Goal: Information Seeking & Learning: Learn about a topic

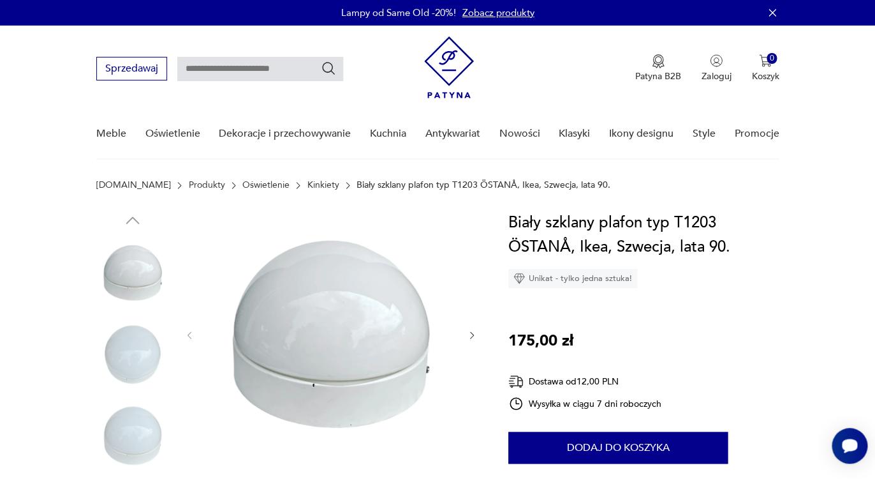
click at [258, 74] on input "text" at bounding box center [260, 69] width 166 height 24
type input "*"
type input "******"
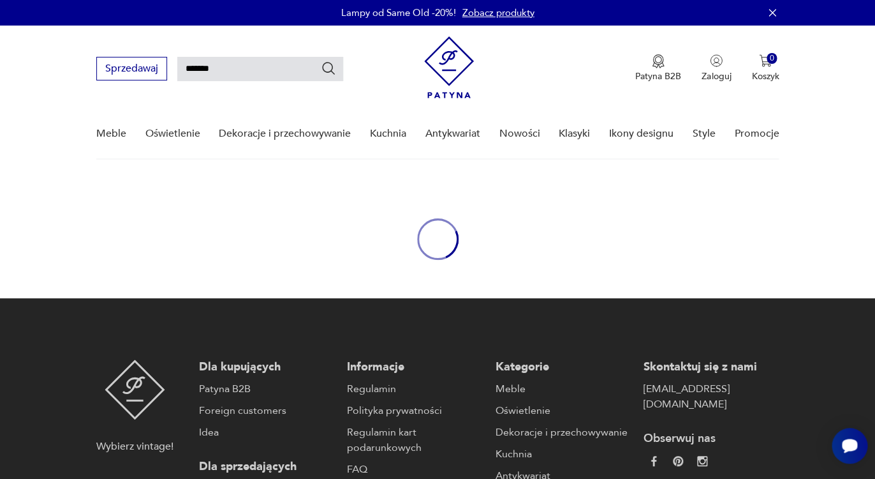
type input "******"
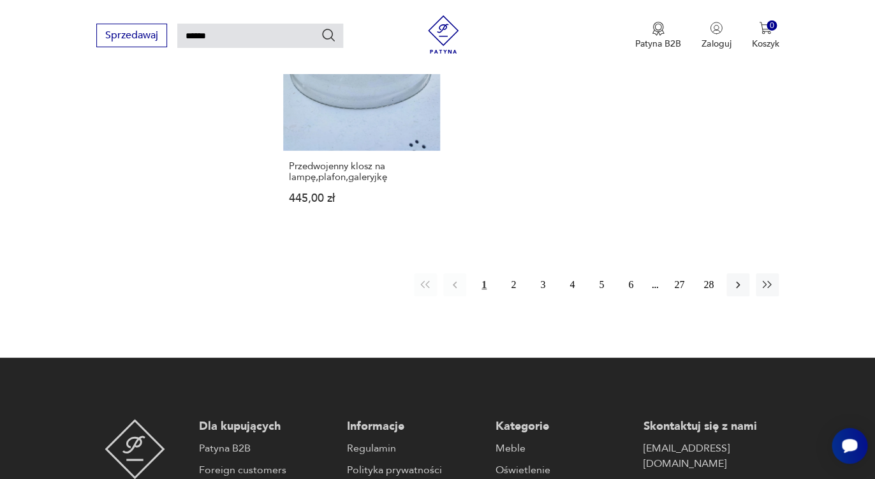
scroll to position [1710, 0]
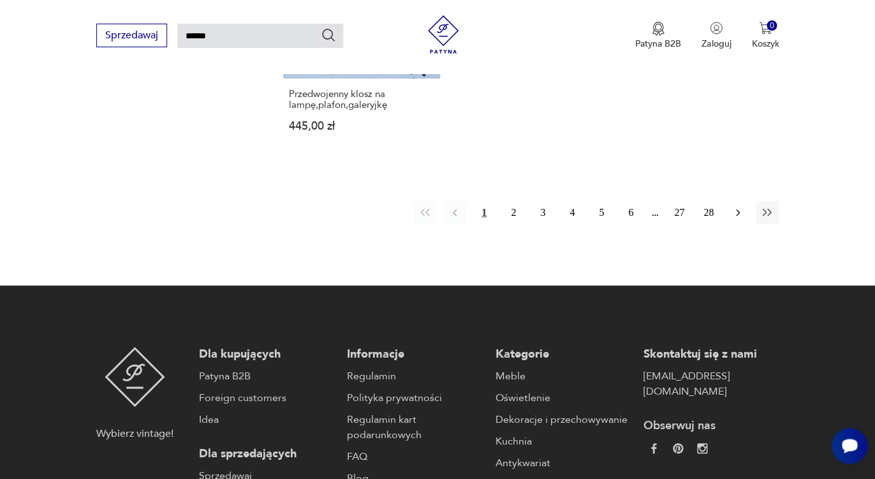
click at [735, 206] on icon "button" at bounding box center [738, 212] width 13 height 13
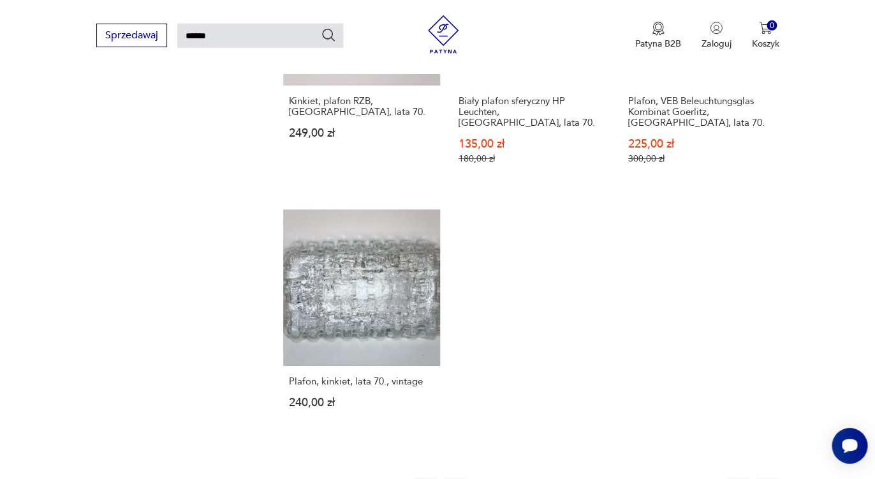
scroll to position [1506, 0]
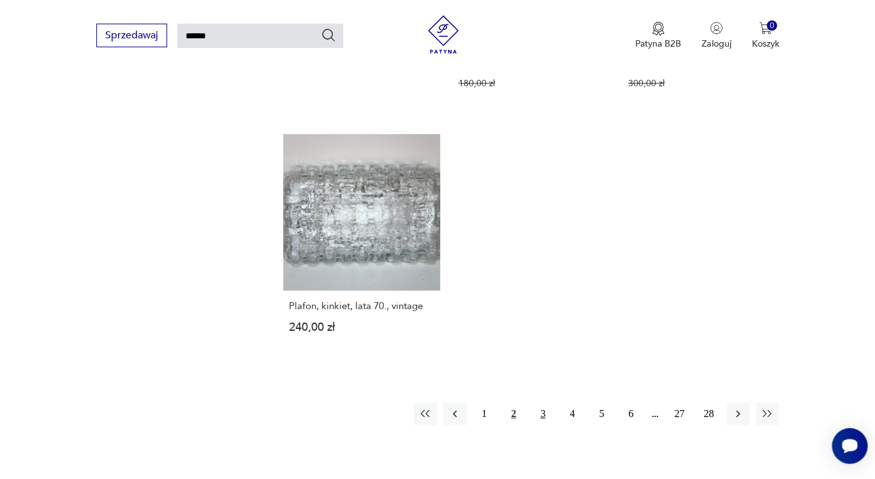
click at [539, 402] on button "3" at bounding box center [543, 413] width 23 height 23
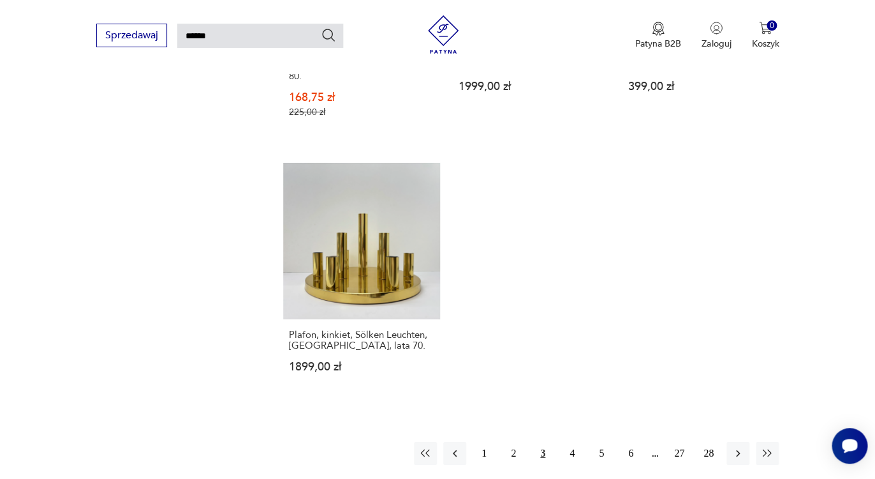
scroll to position [1455, 0]
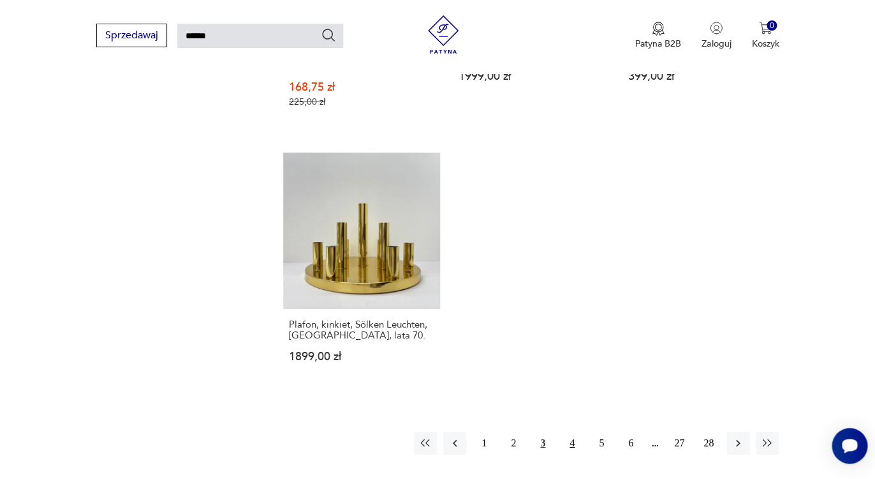
click at [576, 431] on button "4" at bounding box center [572, 442] width 23 height 23
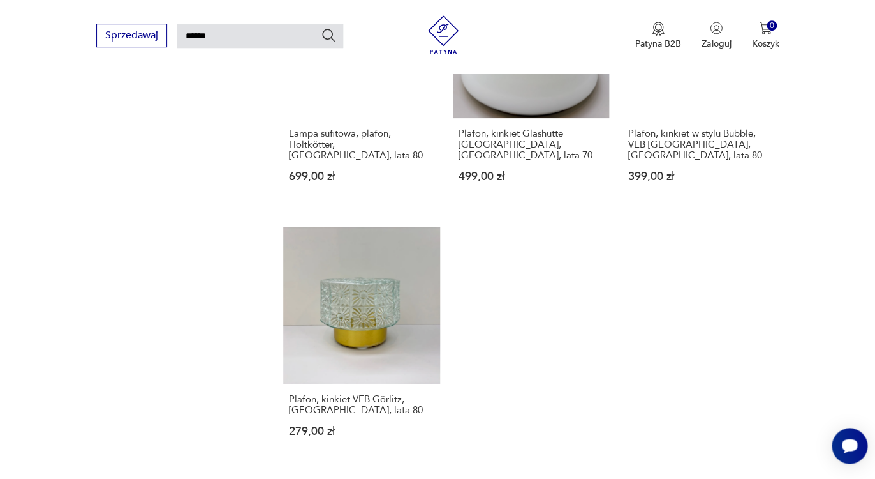
scroll to position [1496, 0]
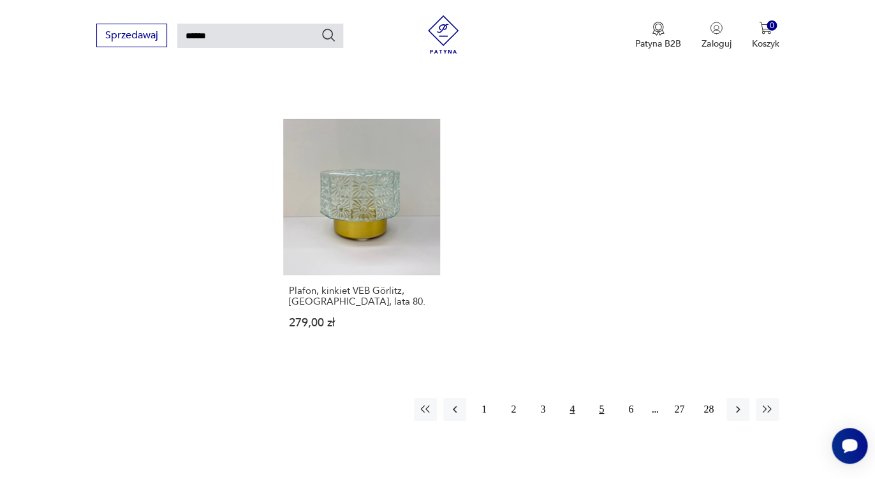
click at [604, 398] on button "5" at bounding box center [601, 409] width 23 height 23
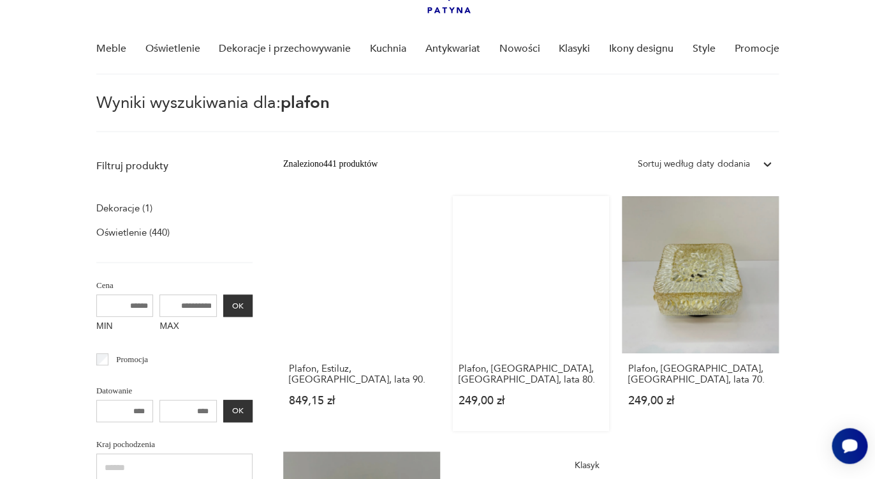
scroll to position [168, 0]
